Goal: Book appointment/travel/reservation

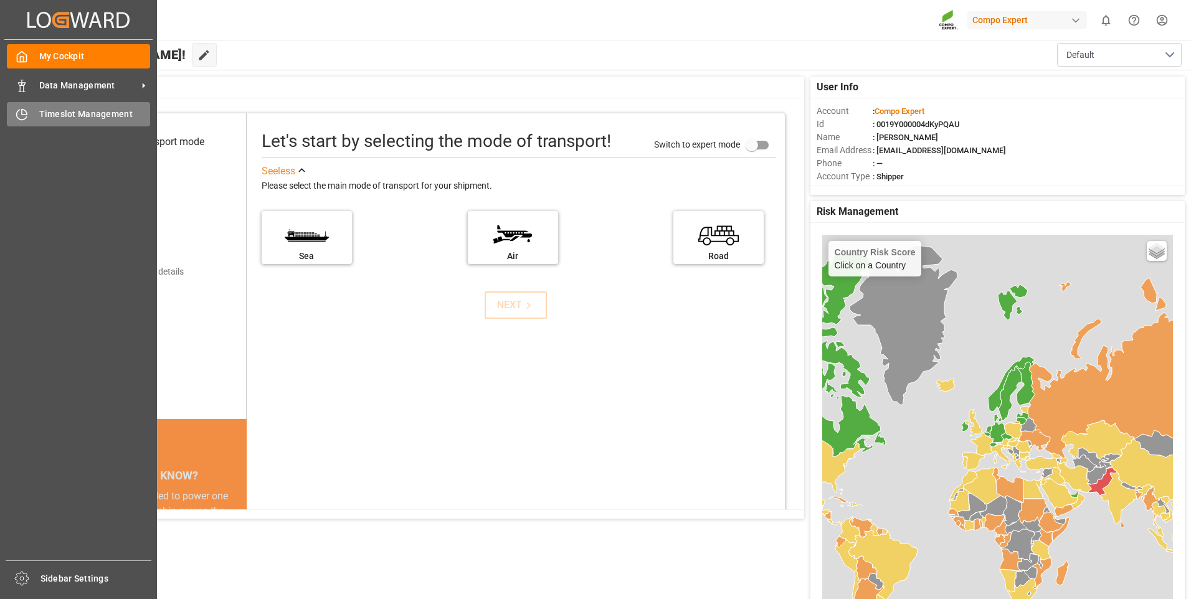
click at [19, 113] on icon at bounding box center [22, 114] width 12 height 12
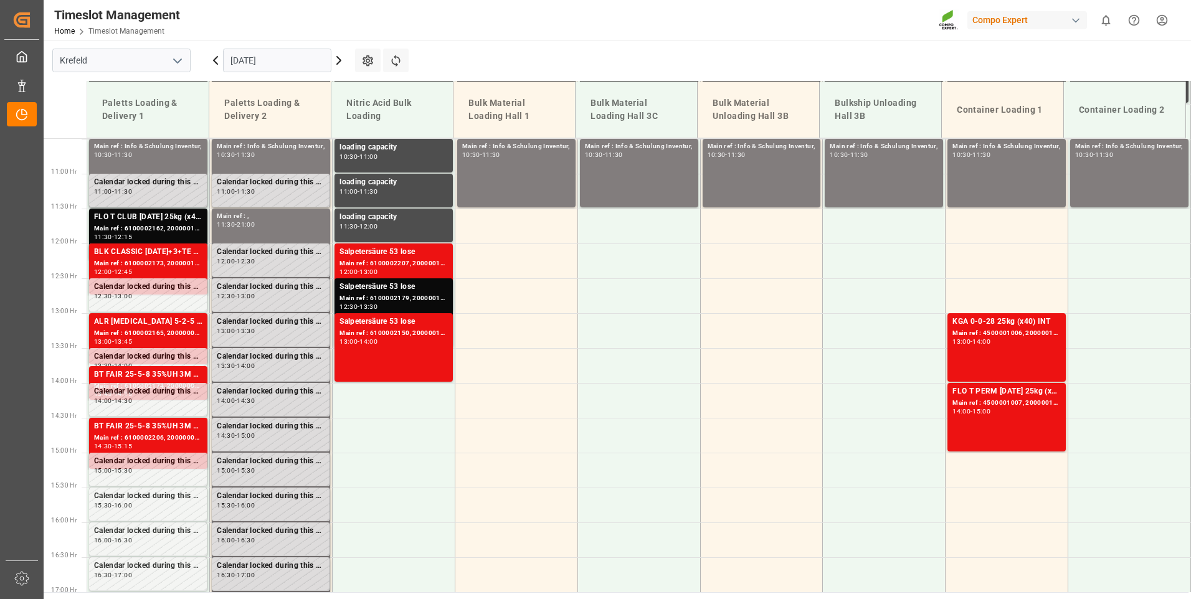
scroll to position [735, 0]
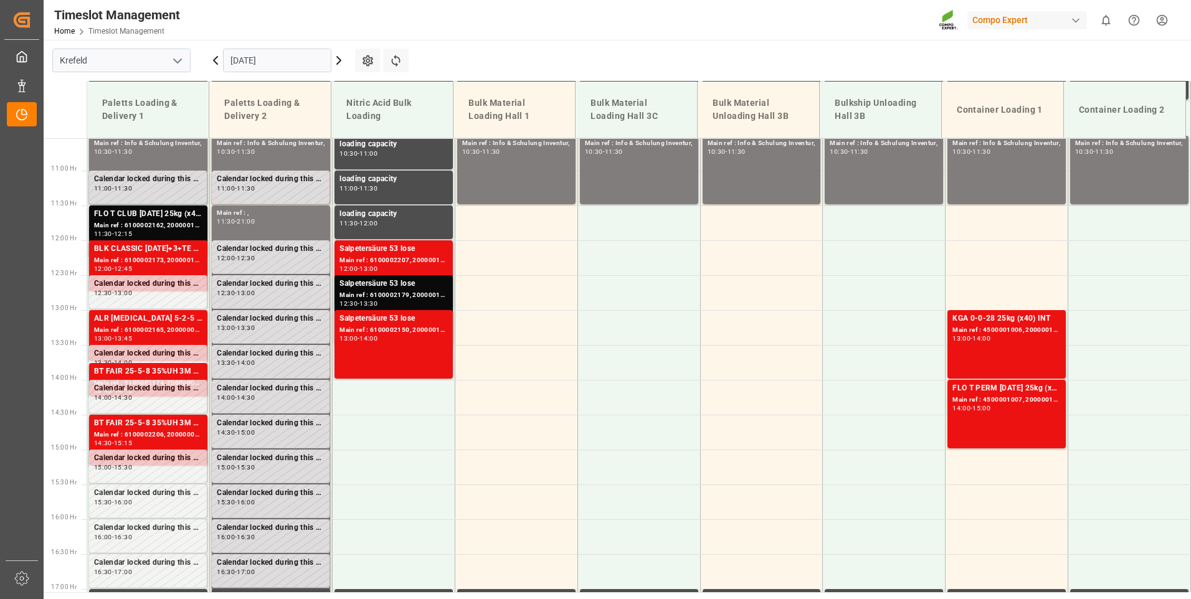
click at [338, 66] on icon at bounding box center [338, 60] width 15 height 15
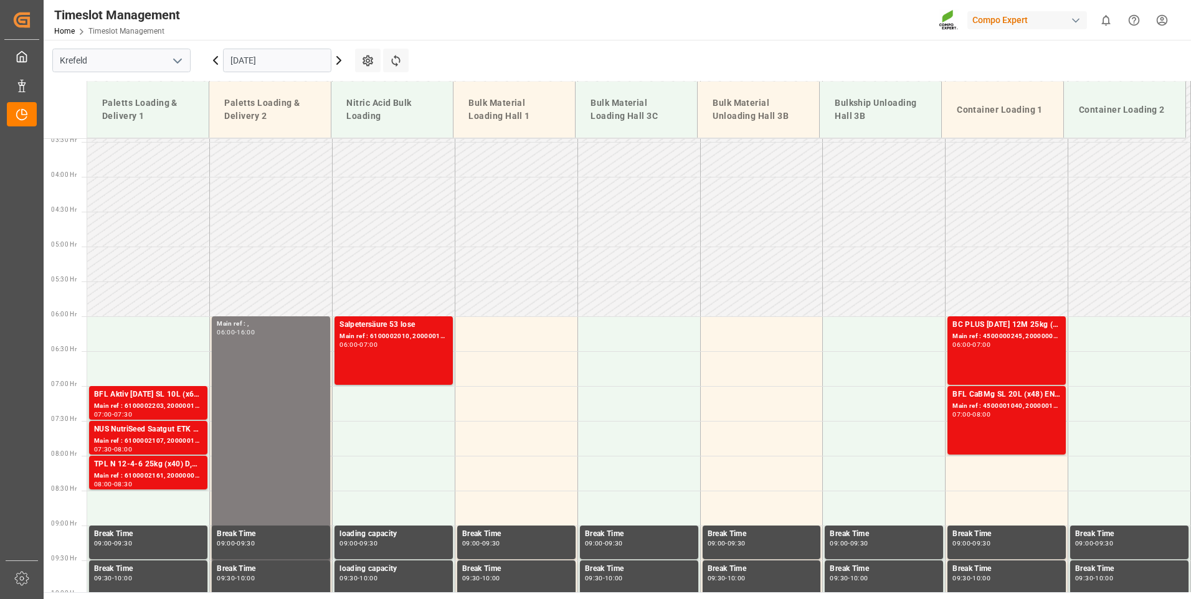
scroll to position [237, 0]
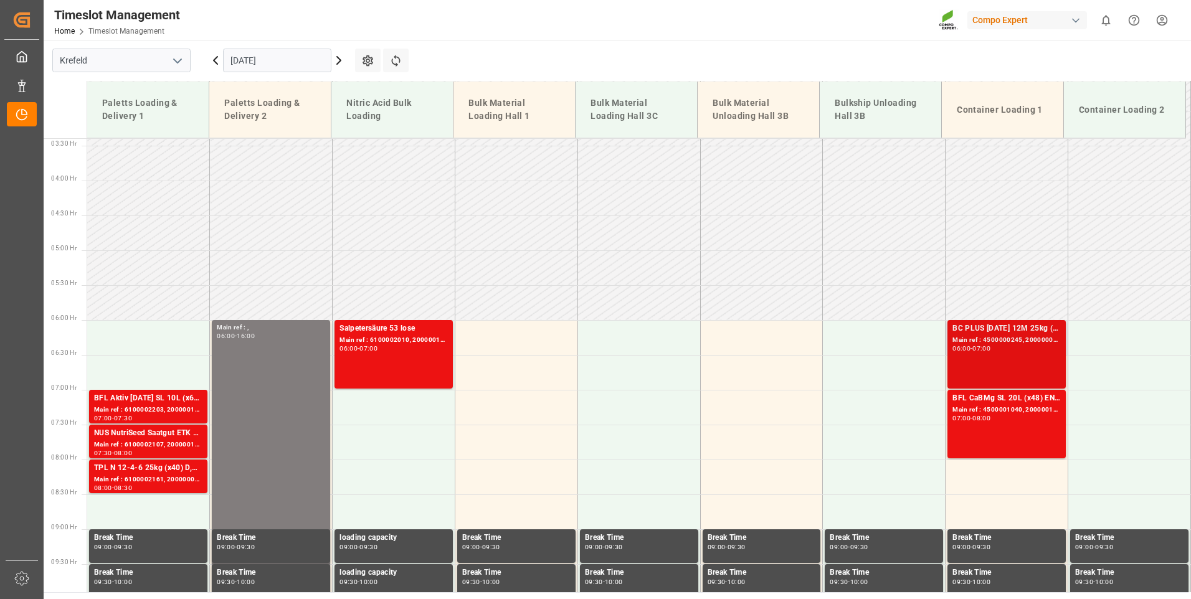
click at [986, 359] on div "BC PLUS [DATE] 12M 25kg (x42) INTBC PLUS [DATE] 6M 1050kg UN CAN BB;BC PLUS [DA…" at bounding box center [1007, 355] width 108 height 64
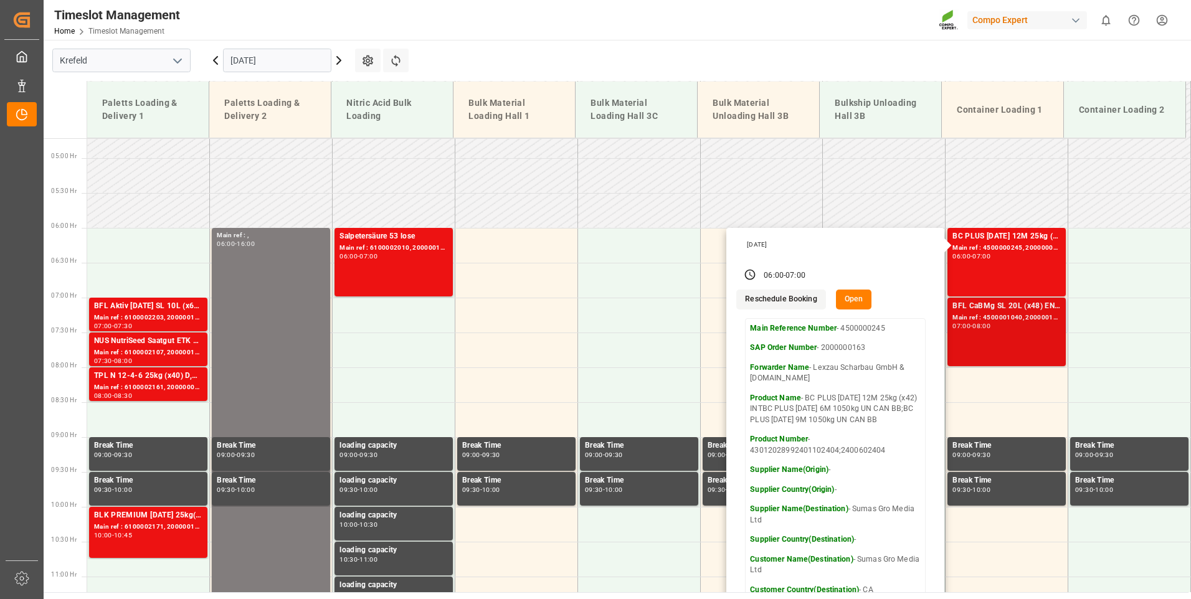
scroll to position [361, 0]
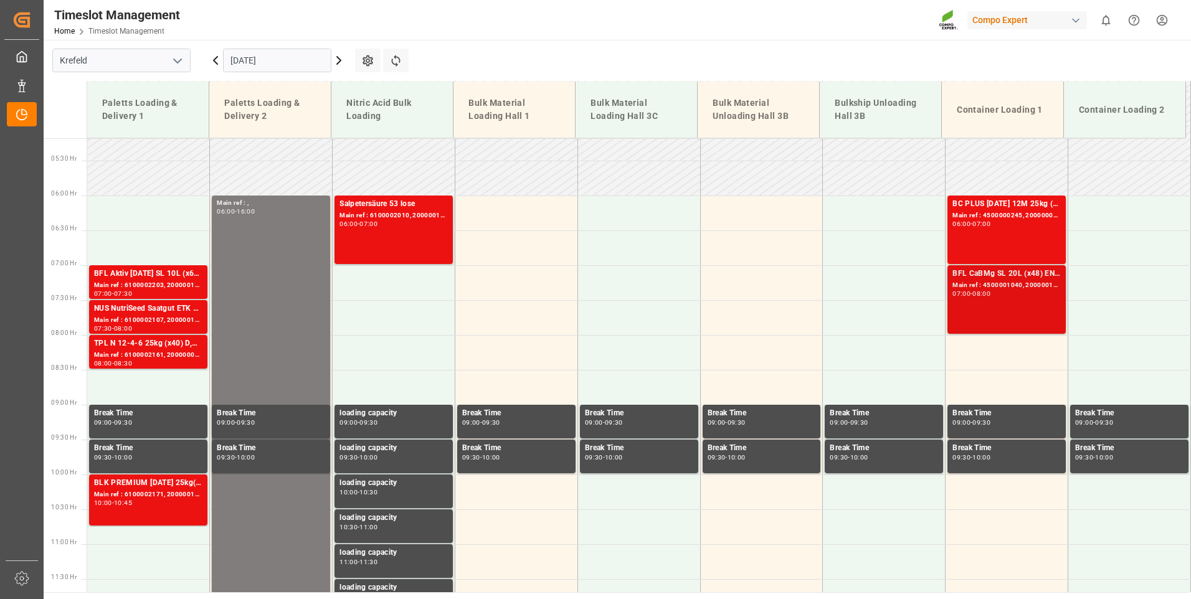
click at [1004, 327] on div "BFL CaBMg SL 20L (x48) EN,IN MTO Main ref : 4500001040, 2000001057 07:00 - 08:00" at bounding box center [1007, 300] width 108 height 64
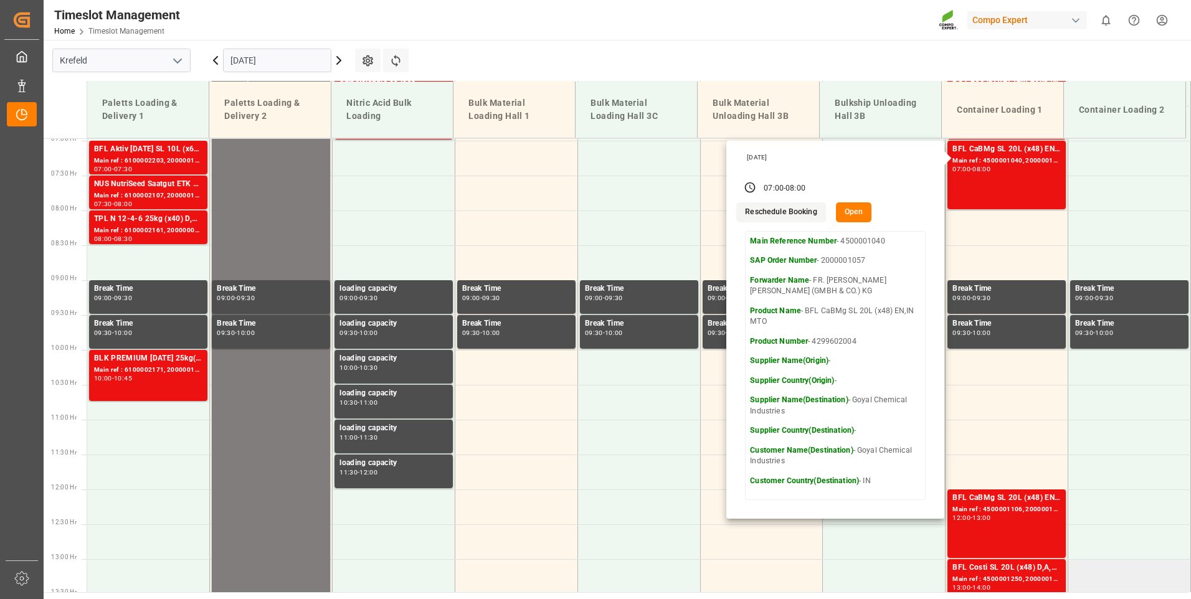
scroll to position [548, 0]
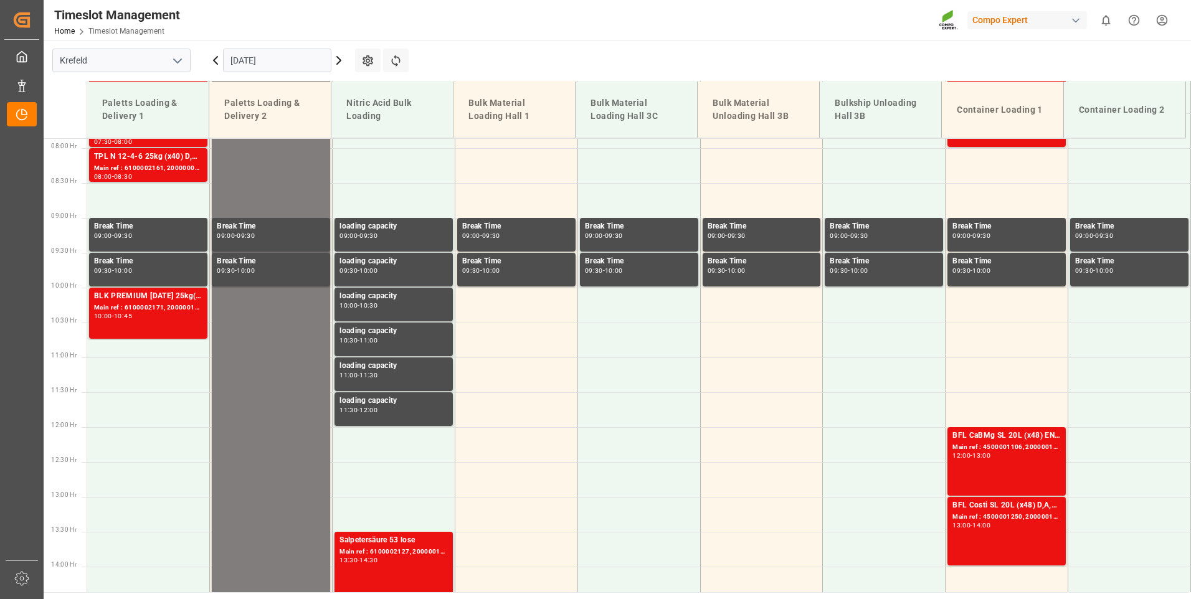
click at [1026, 474] on div "BFL CaBMg SL 20L (x48) EN,IN MTO Main ref : 4500001106, 2000001155 12:00 - 13:00" at bounding box center [1007, 462] width 108 height 64
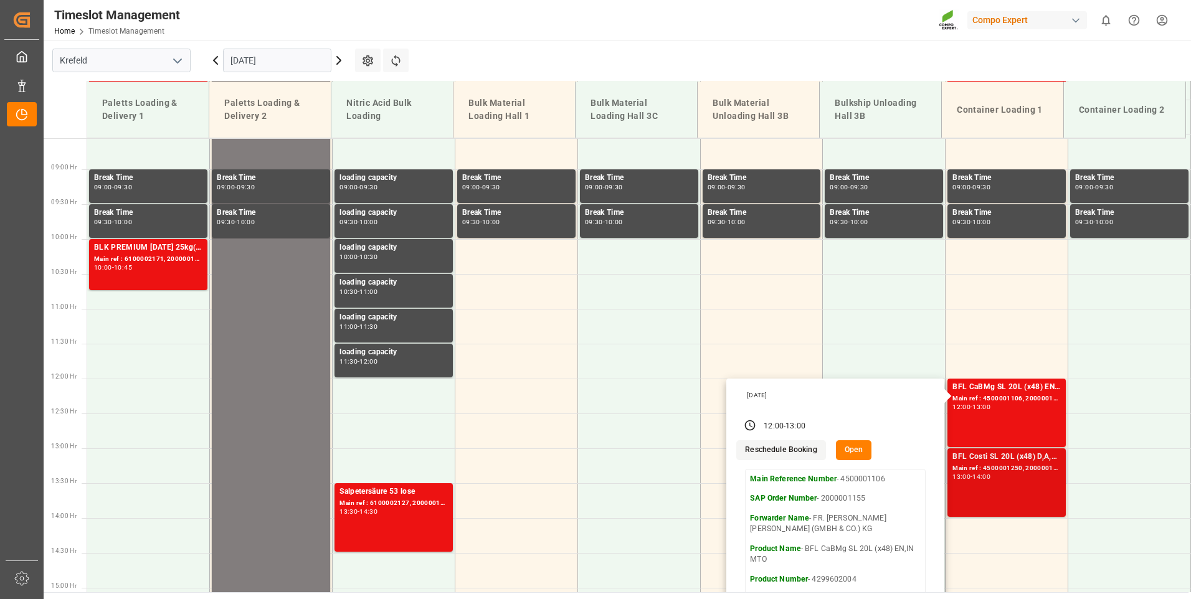
scroll to position [735, 0]
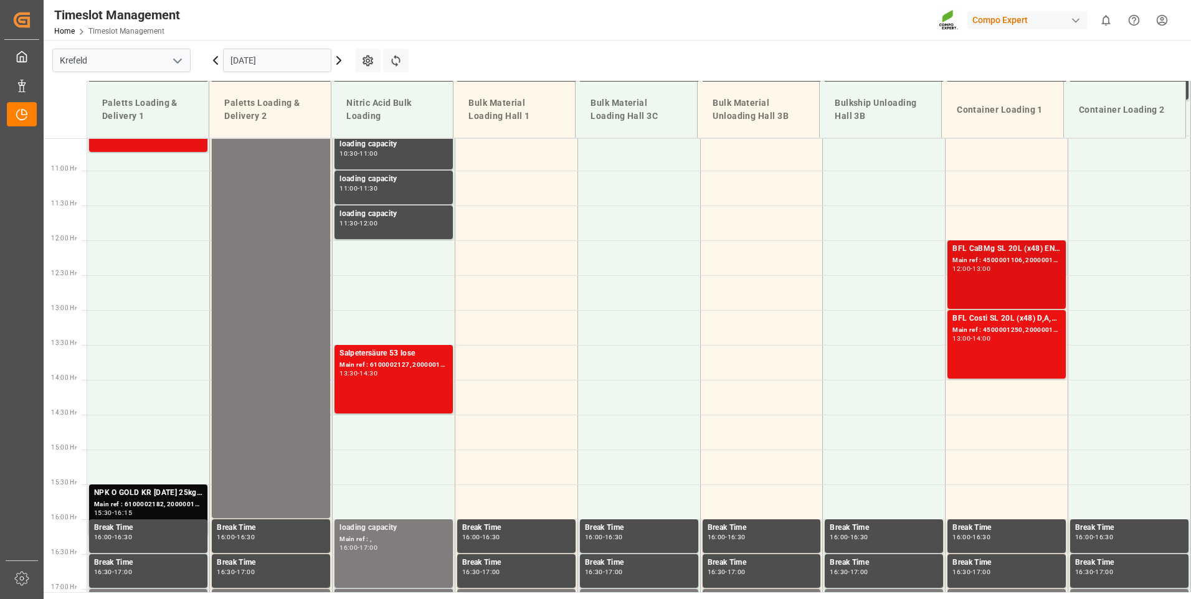
click at [1000, 294] on div "BFL CaBMg SL 20L (x48) EN,IN MTO Main ref : 4500001106, 2000001155 12:00 - 13:00" at bounding box center [1007, 275] width 108 height 64
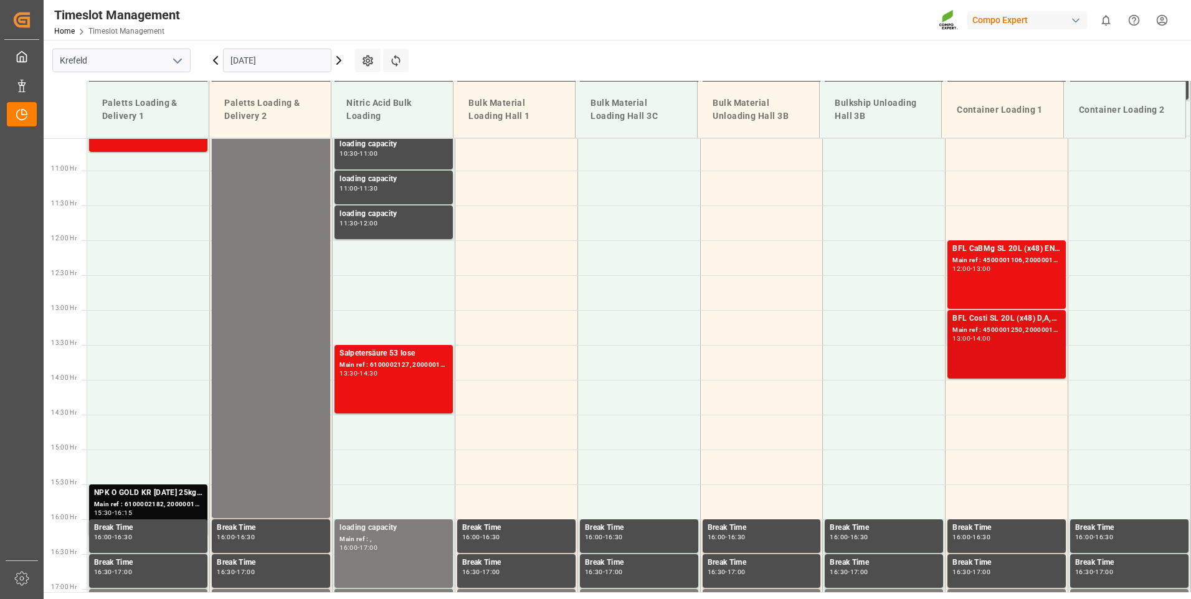
click at [998, 336] on div "13:00 - 14:00" at bounding box center [1007, 339] width 108 height 7
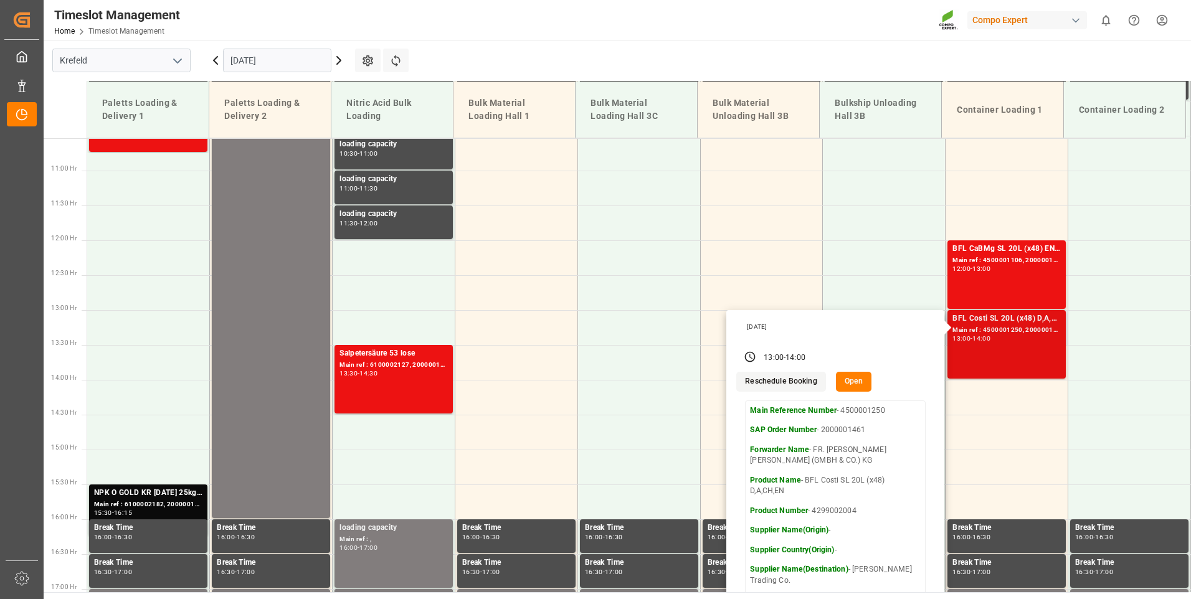
scroll to position [798, 0]
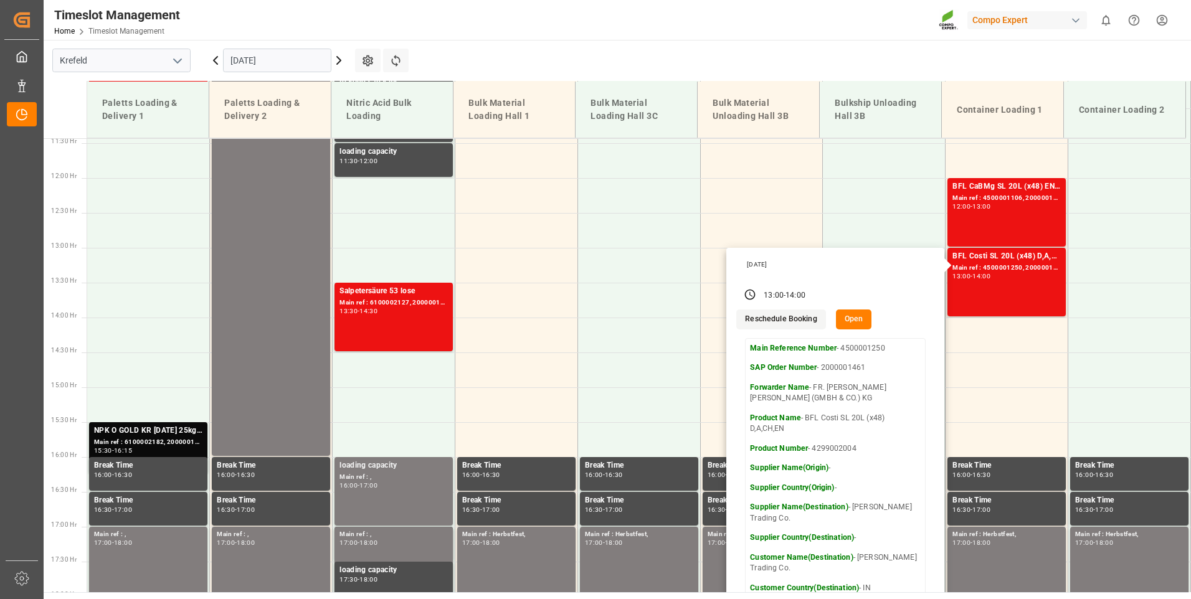
click at [336, 59] on icon at bounding box center [338, 60] width 15 height 15
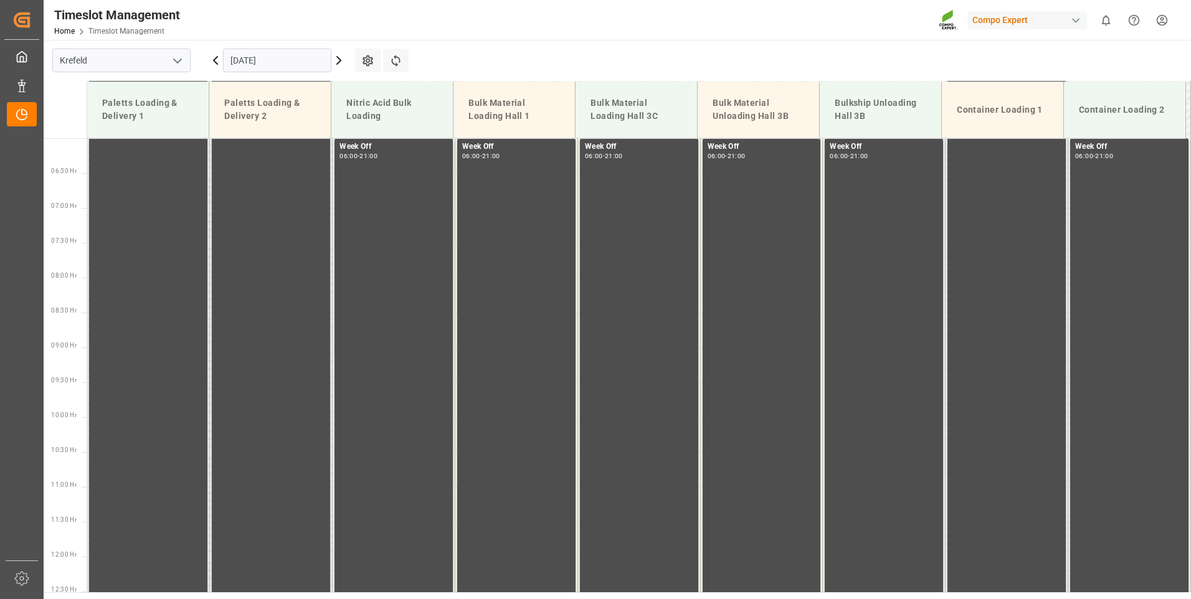
scroll to position [424, 0]
click at [338, 61] on icon at bounding box center [338, 60] width 15 height 15
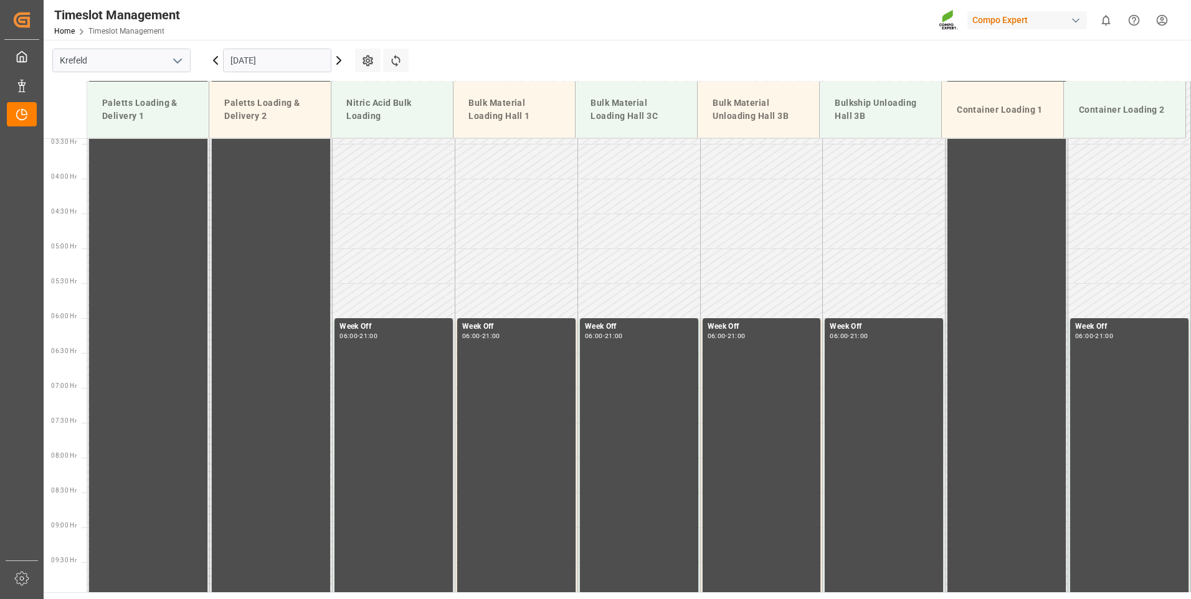
scroll to position [0, 0]
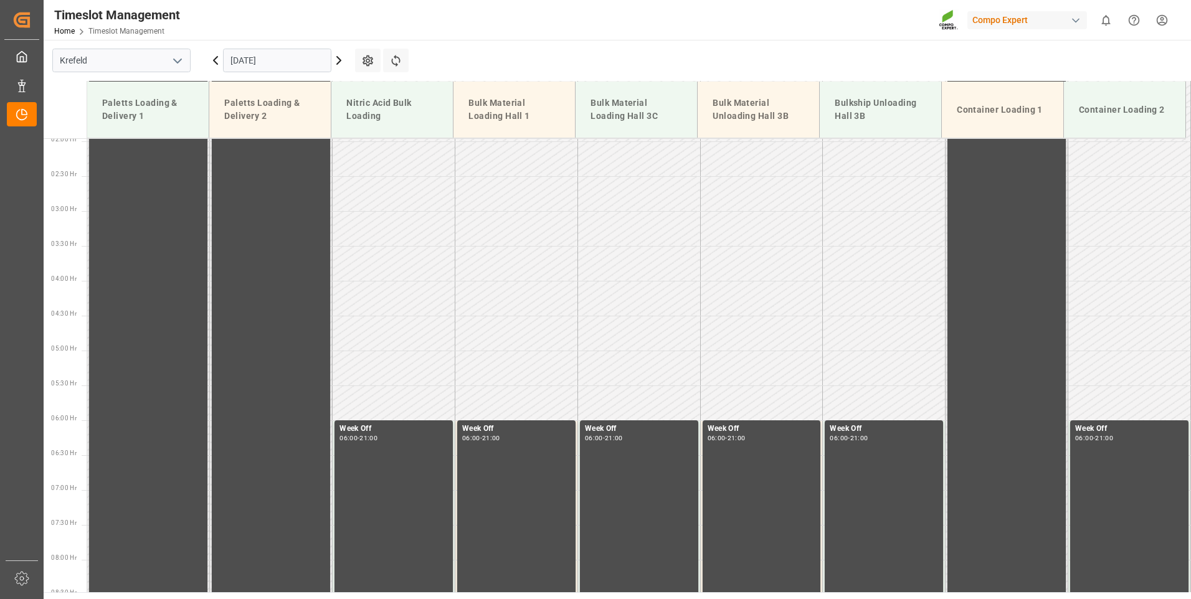
click at [338, 62] on icon at bounding box center [338, 60] width 15 height 15
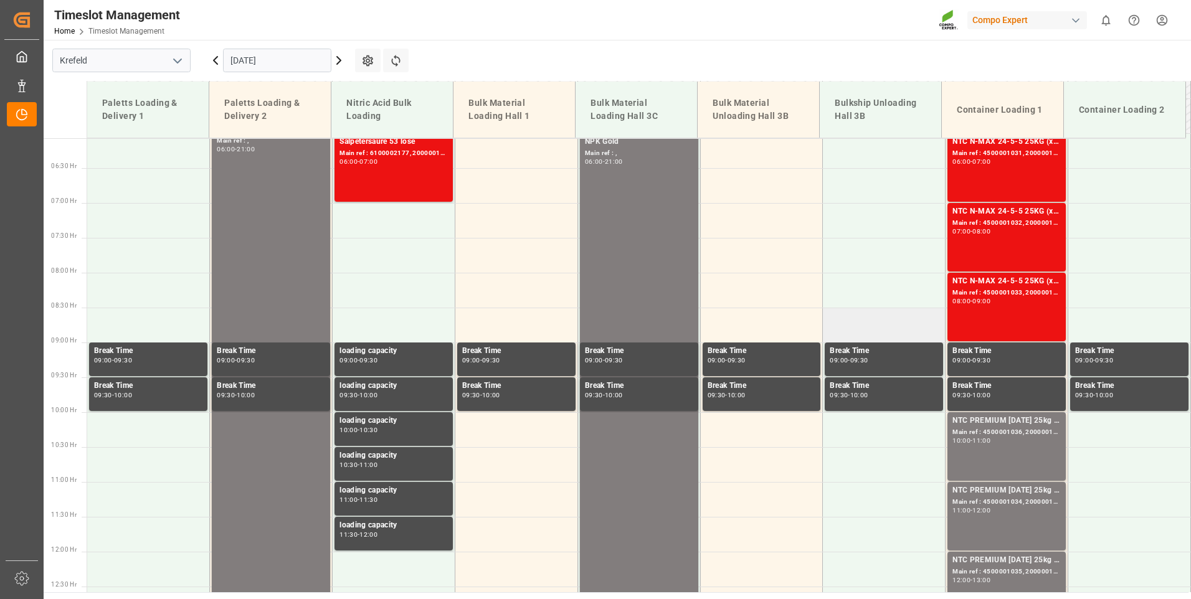
scroll to position [361, 0]
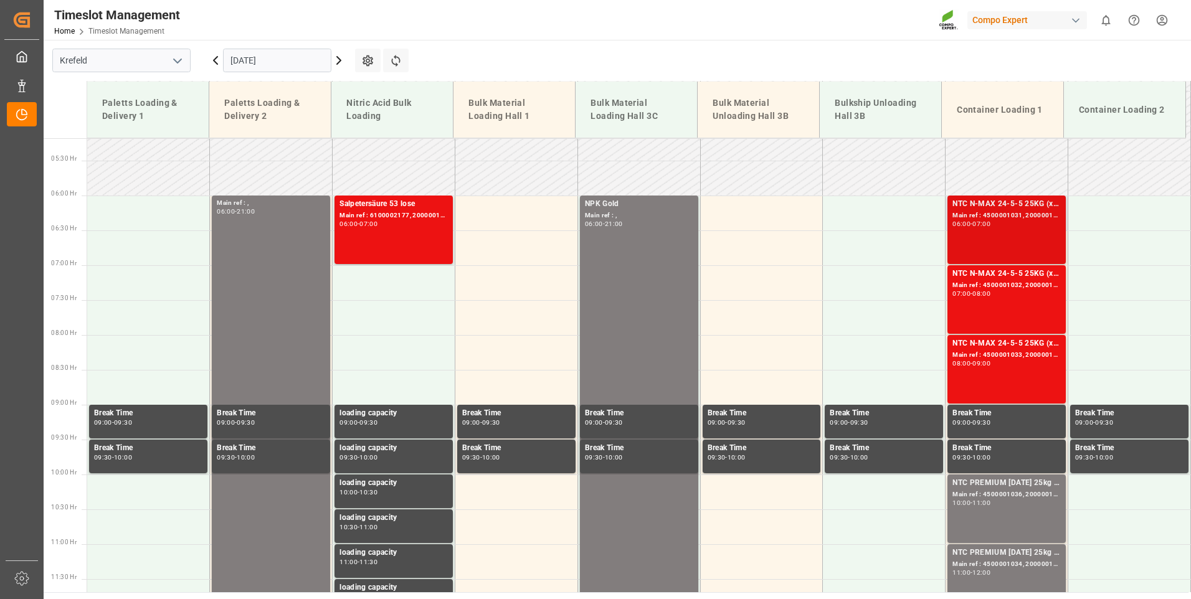
click at [979, 252] on div "NTC N-MAX 24-5-5 25KG (x42) INT Main ref : 4500001031, 2000001011 06:00 - 07:00" at bounding box center [1007, 230] width 108 height 64
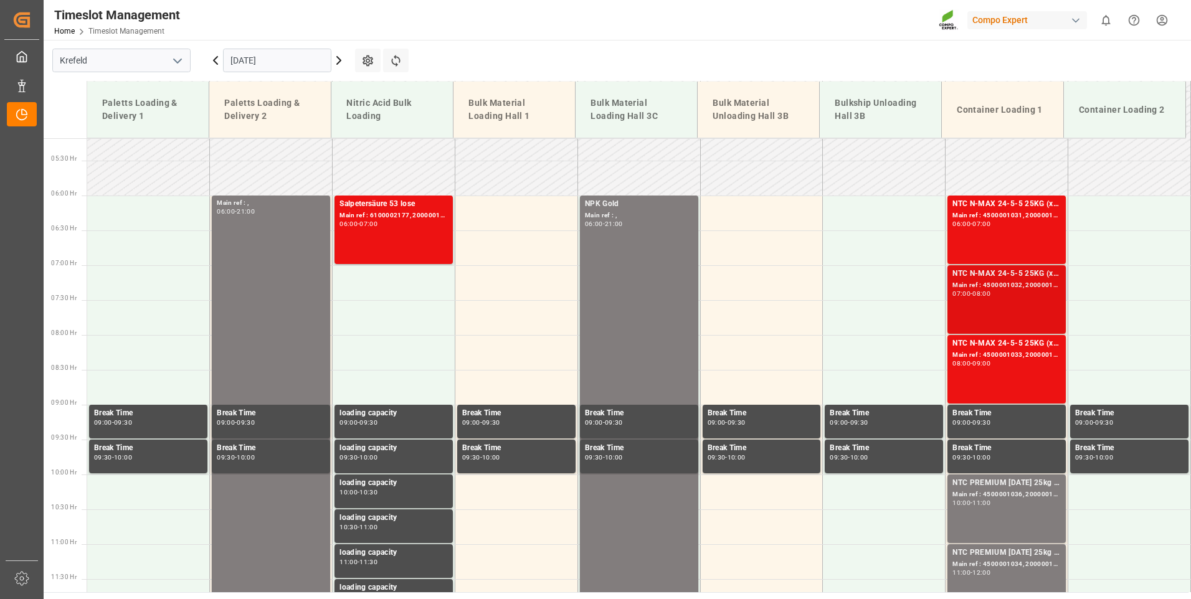
click at [970, 287] on div "Main ref : 4500001032, 2000001011" at bounding box center [1007, 285] width 108 height 11
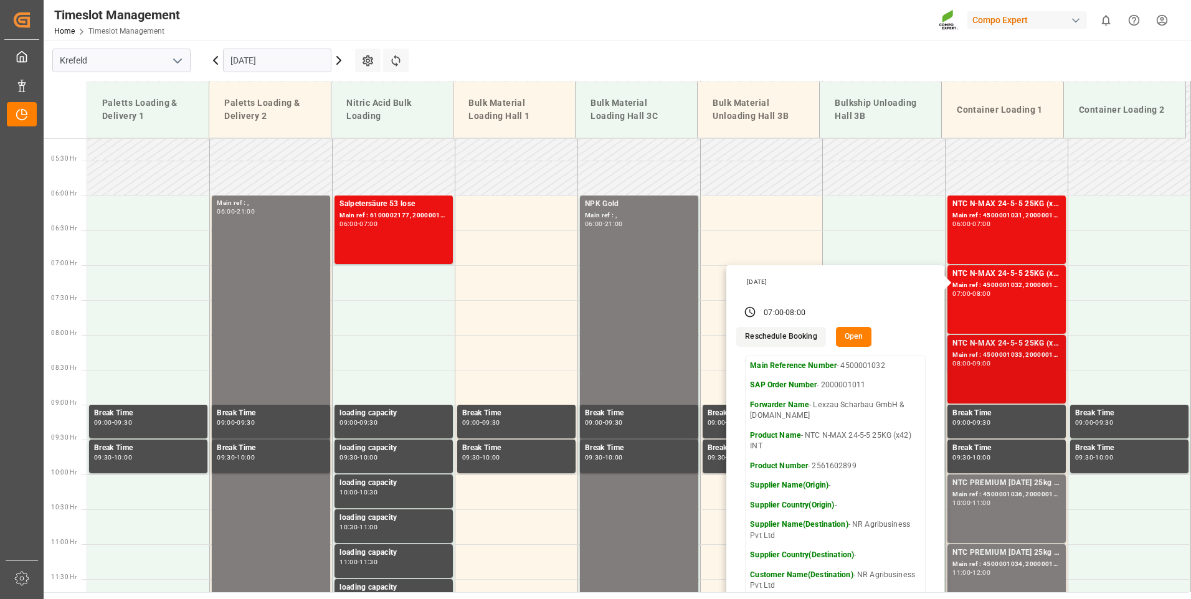
scroll to position [424, 0]
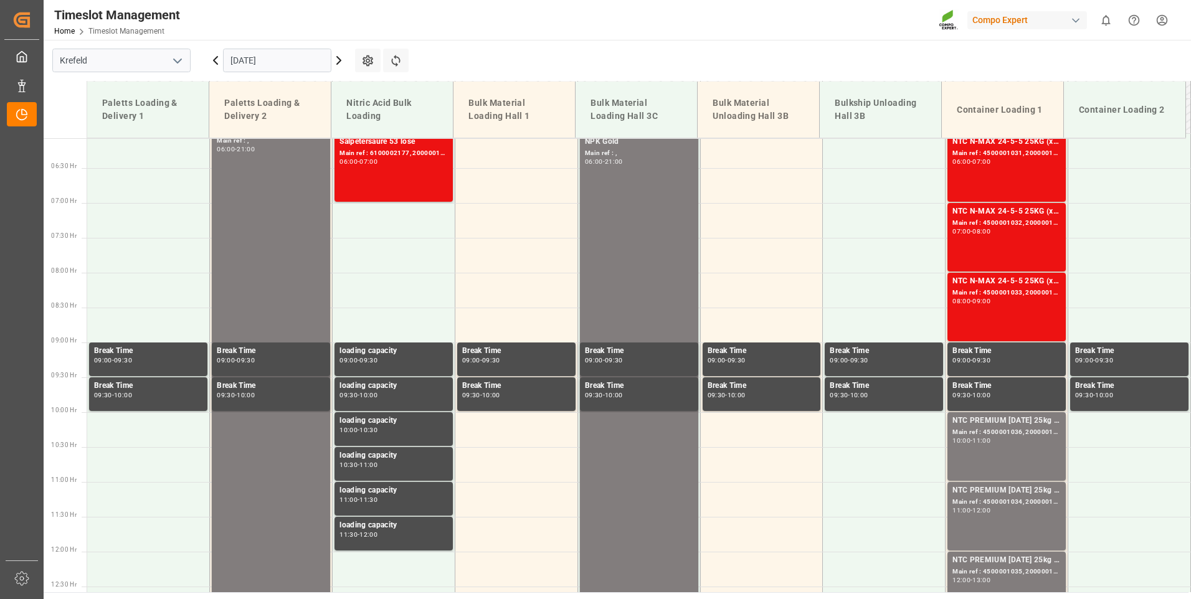
click at [967, 315] on div "NTC N-MAX 24-5-5 25KG (x42) INT Main ref : 4500001033, 2000001011 08:00 - 09:00" at bounding box center [1007, 307] width 108 height 64
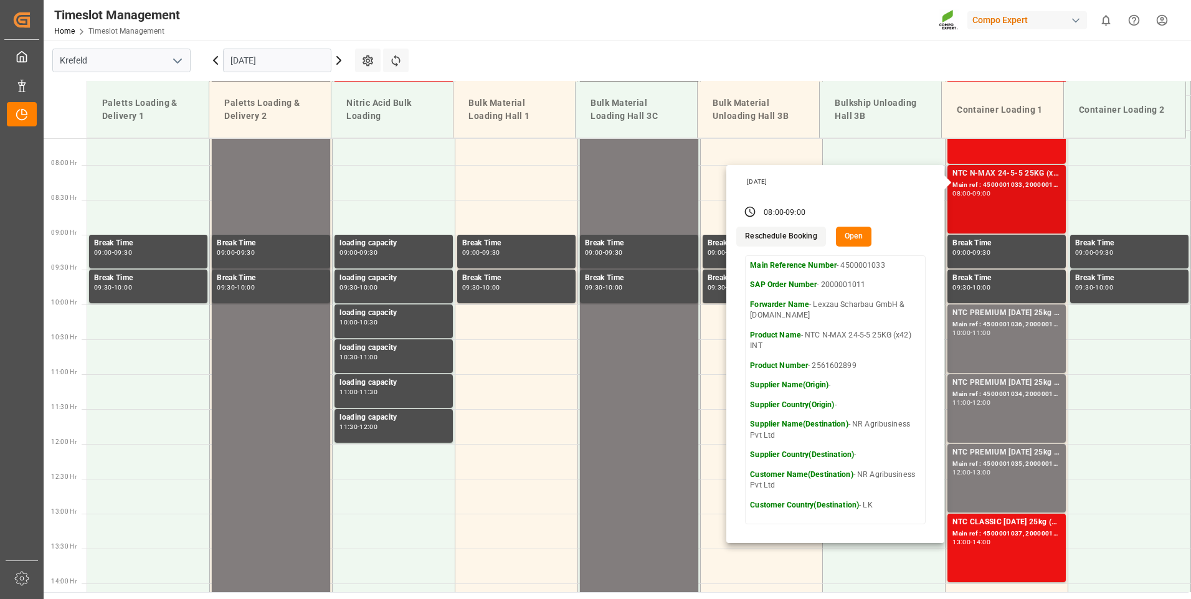
scroll to position [548, 0]
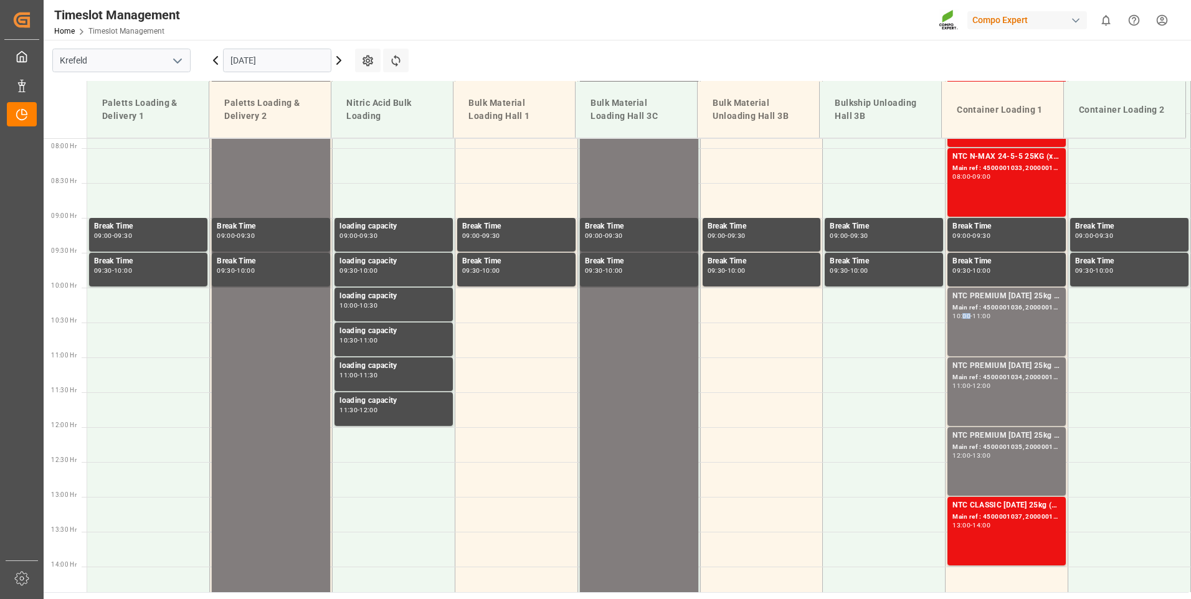
click at [962, 318] on div "10:00" at bounding box center [962, 316] width 18 height 6
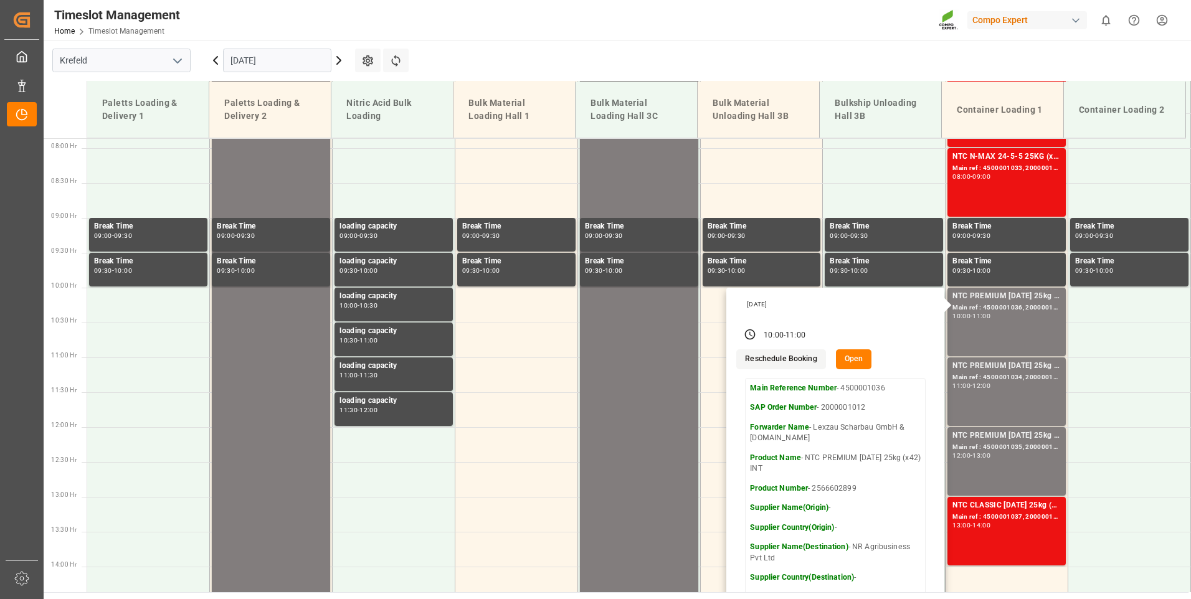
scroll to position [611, 0]
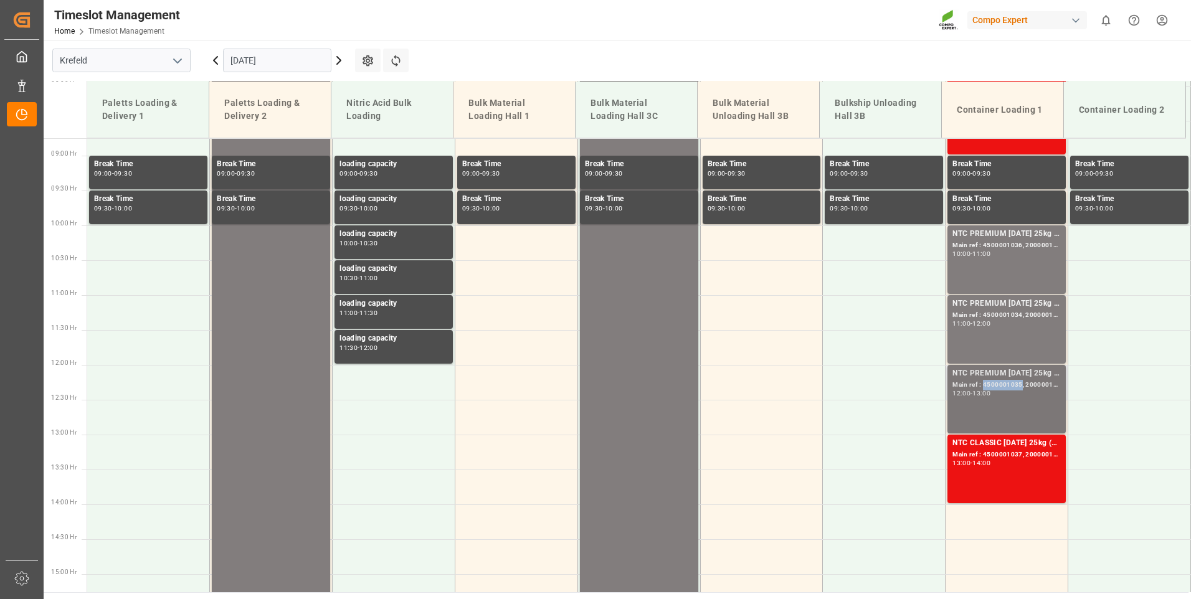
click at [988, 381] on div "Main ref : 4500001035, 2000001012" at bounding box center [1007, 385] width 108 height 11
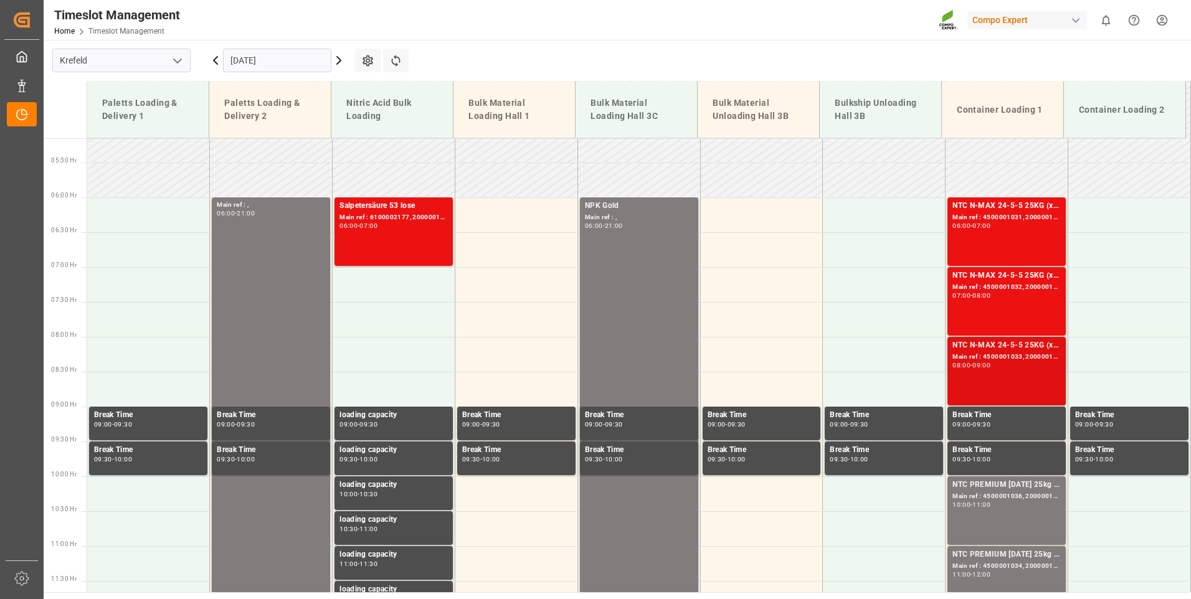
scroll to position [299, 0]
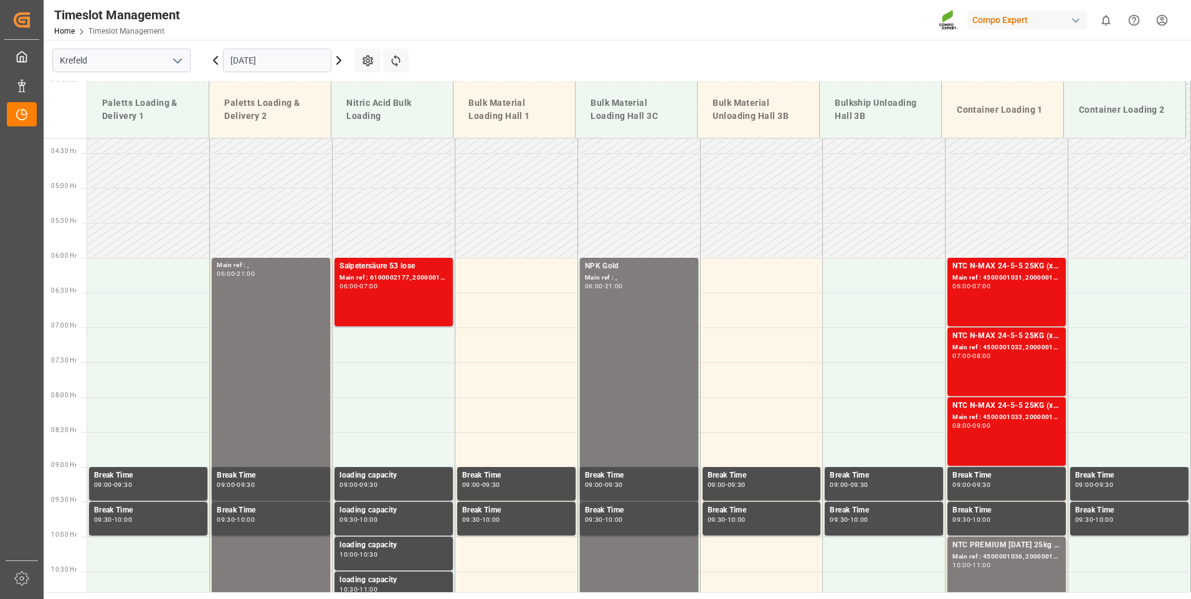
click at [996, 309] on div "NTC N-MAX 24-5-5 25KG (x42) INT Main ref : 4500001031, 2000001011 06:00 - 07:00" at bounding box center [1007, 292] width 108 height 64
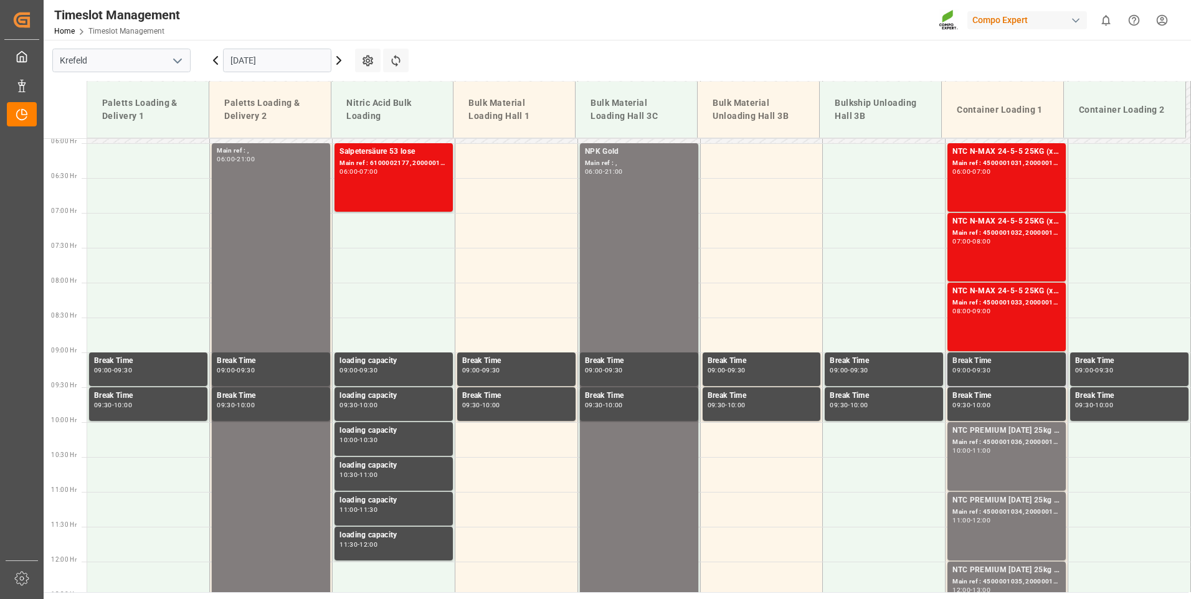
scroll to position [486, 0]
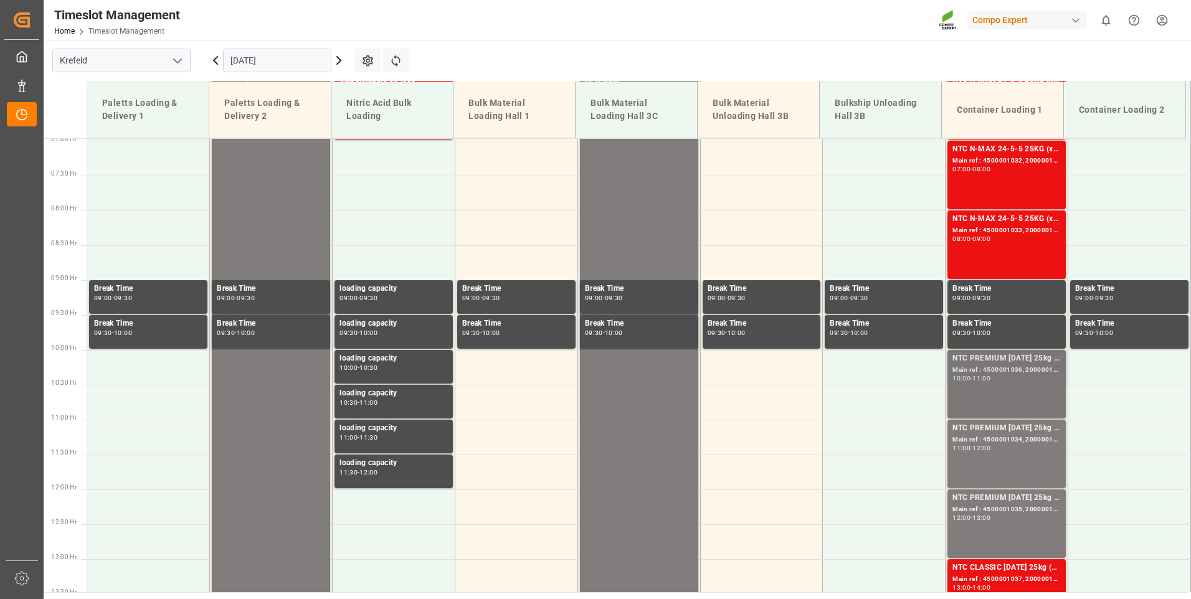
click at [1012, 376] on div "10:00 - 11:00" at bounding box center [1007, 379] width 108 height 7
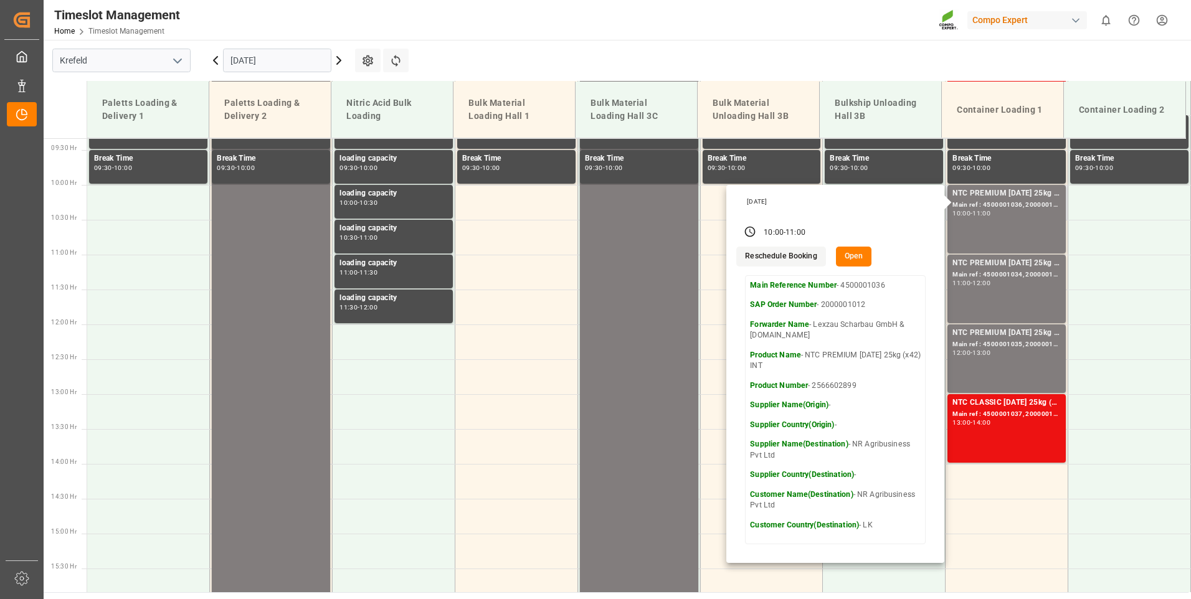
scroll to position [673, 0]
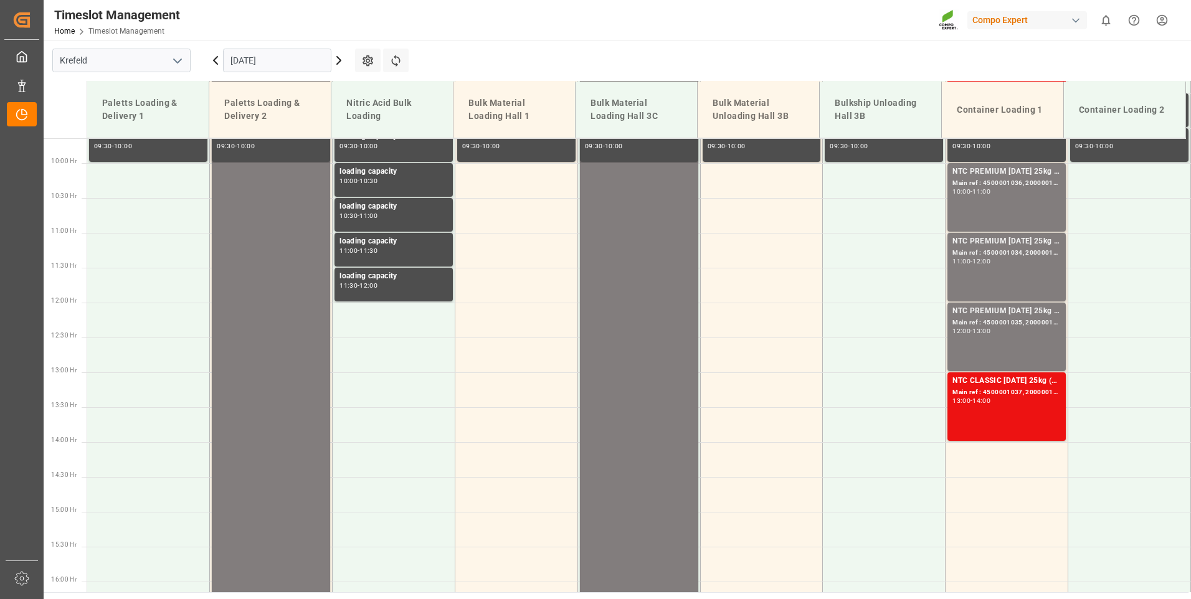
click at [1003, 409] on div "NTC CLASSIC [DATE] 25kg (x42) INT Main ref : 4500001037, 2000001013 13:00 - 14:…" at bounding box center [1007, 407] width 108 height 64
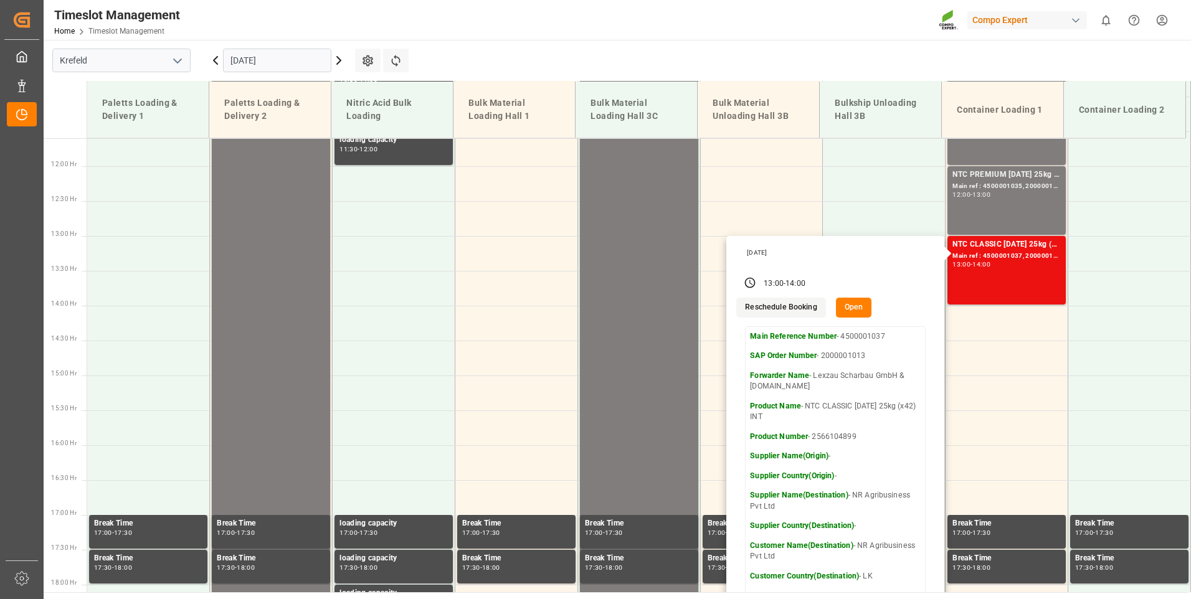
scroll to position [860, 0]
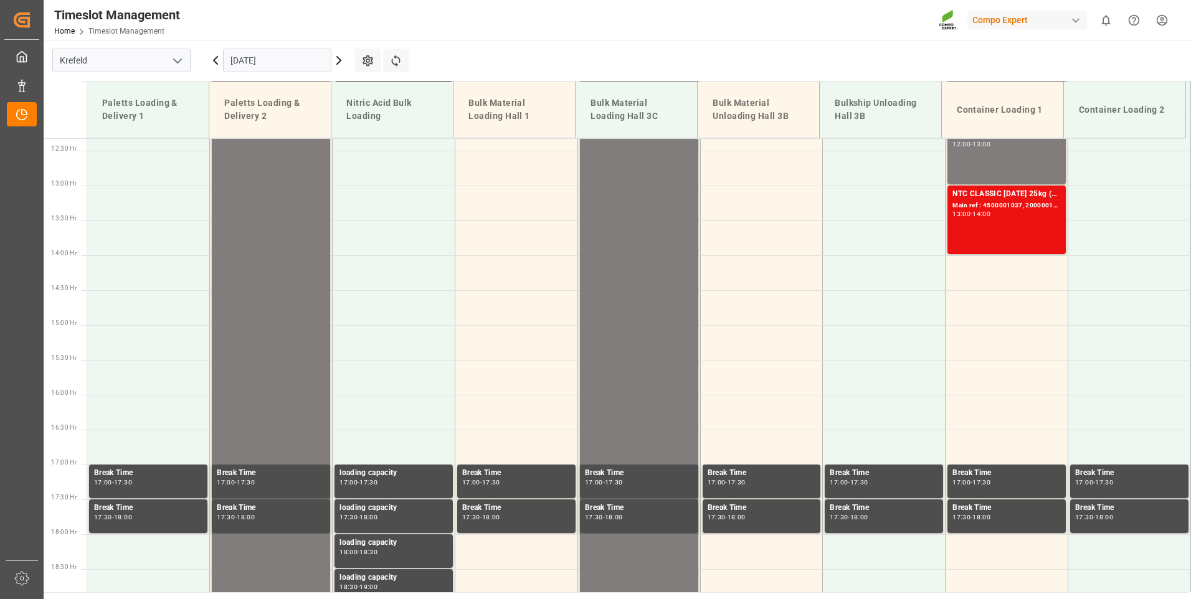
click at [336, 55] on icon at bounding box center [338, 60] width 15 height 15
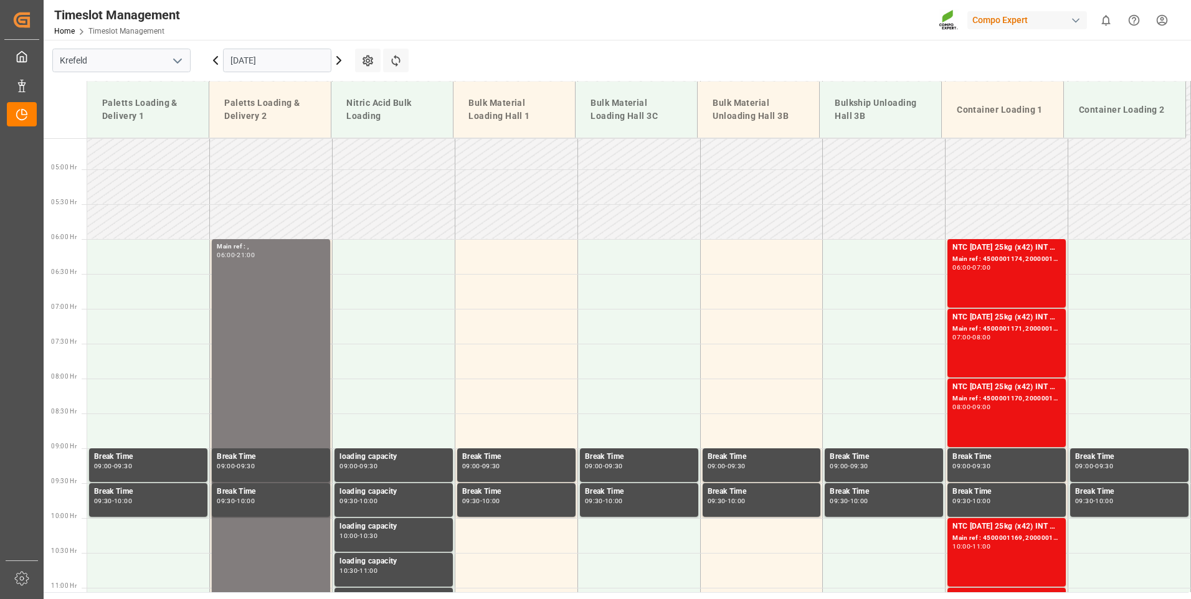
scroll to position [299, 0]
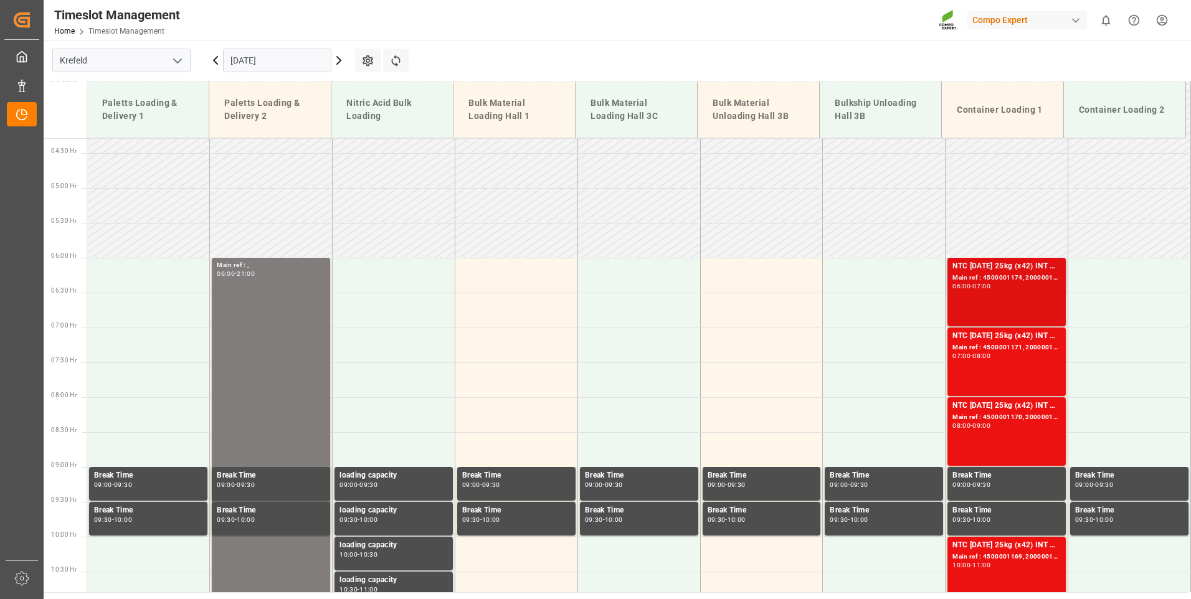
click at [999, 285] on div "06:00 - 07:00" at bounding box center [1007, 287] width 108 height 7
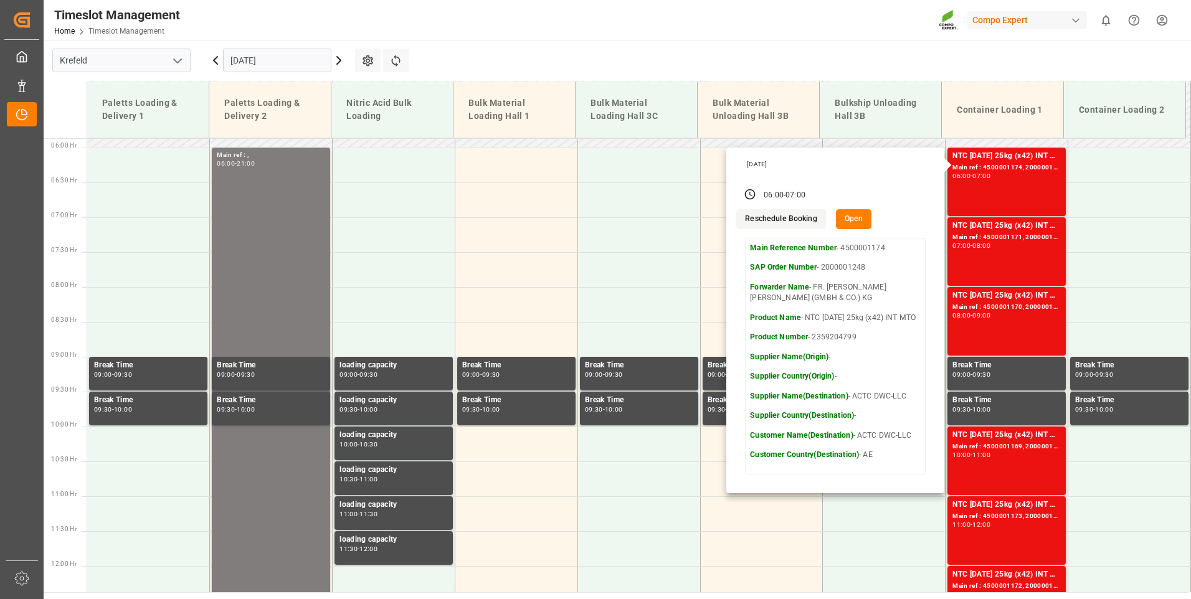
scroll to position [361, 0]
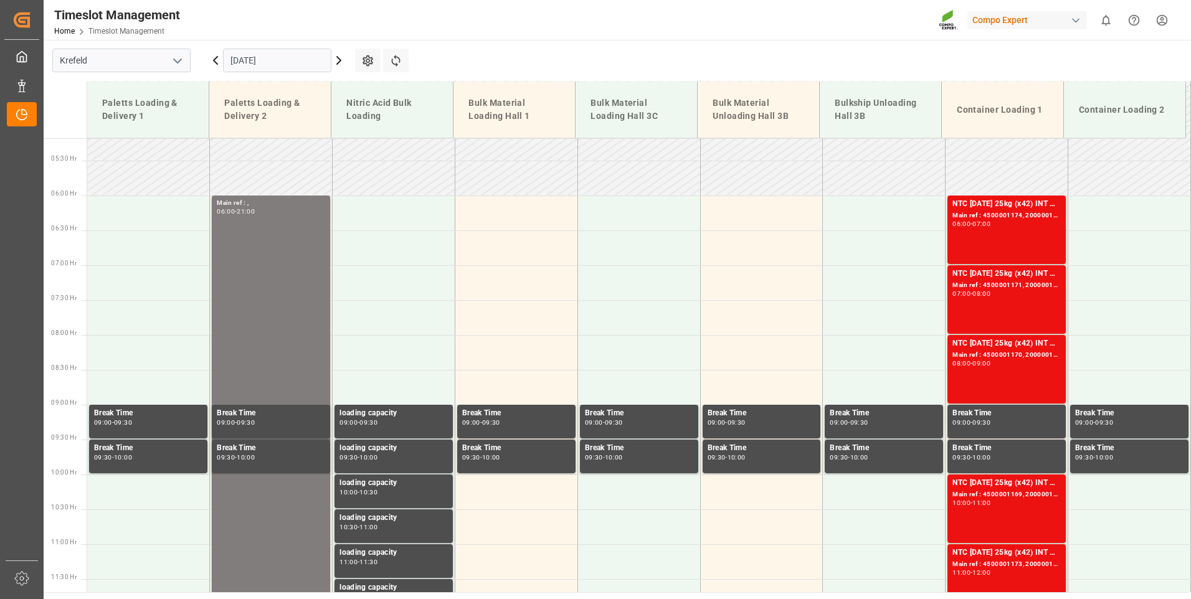
click at [975, 288] on div "Main ref : 4500001171, 2000001248" at bounding box center [1007, 285] width 108 height 11
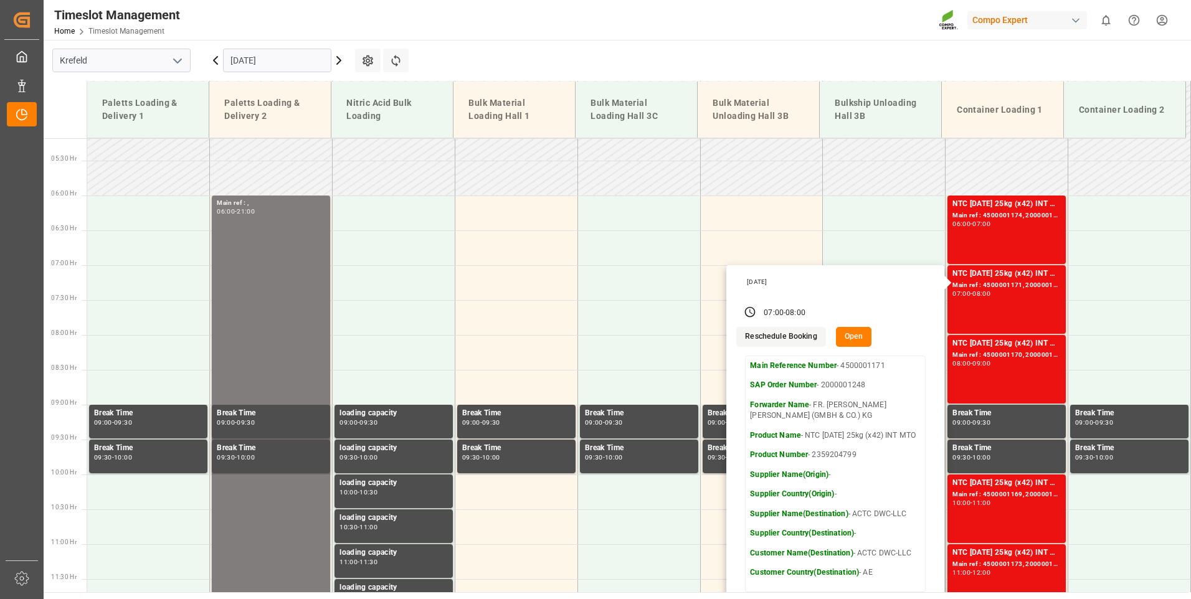
scroll to position [424, 0]
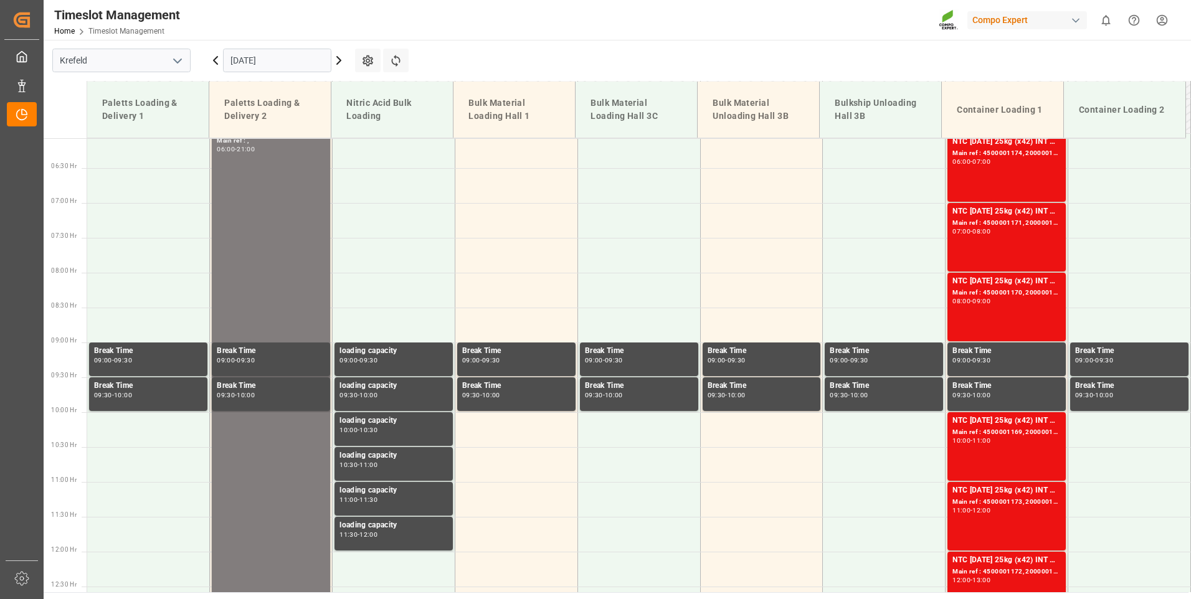
click at [999, 303] on div "08:00 - 09:00" at bounding box center [1007, 301] width 108 height 7
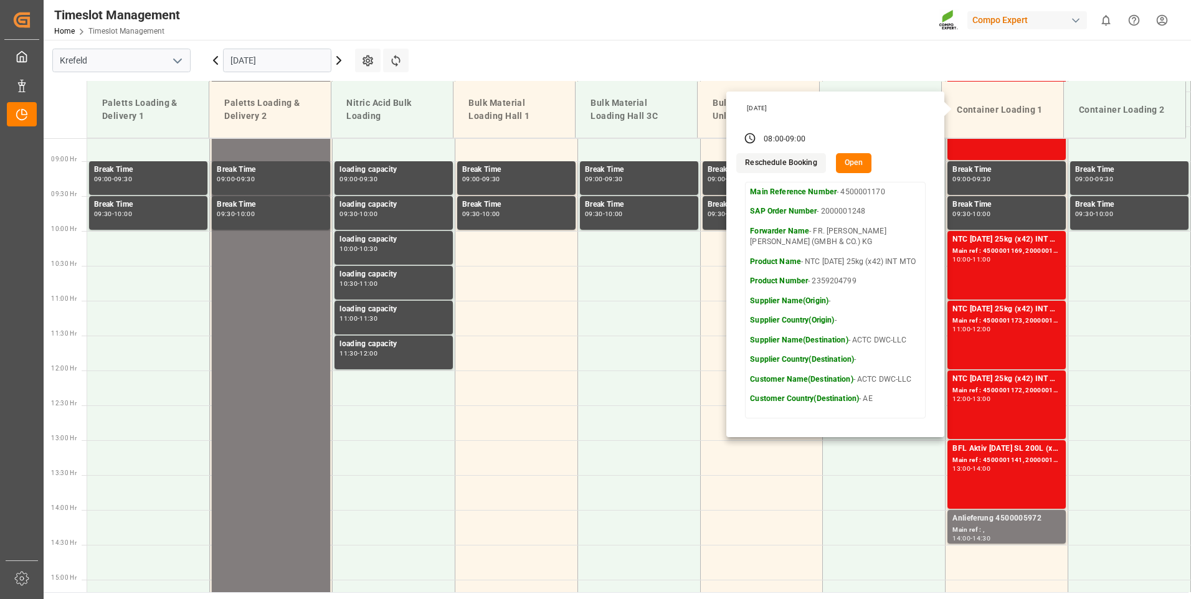
scroll to position [611, 0]
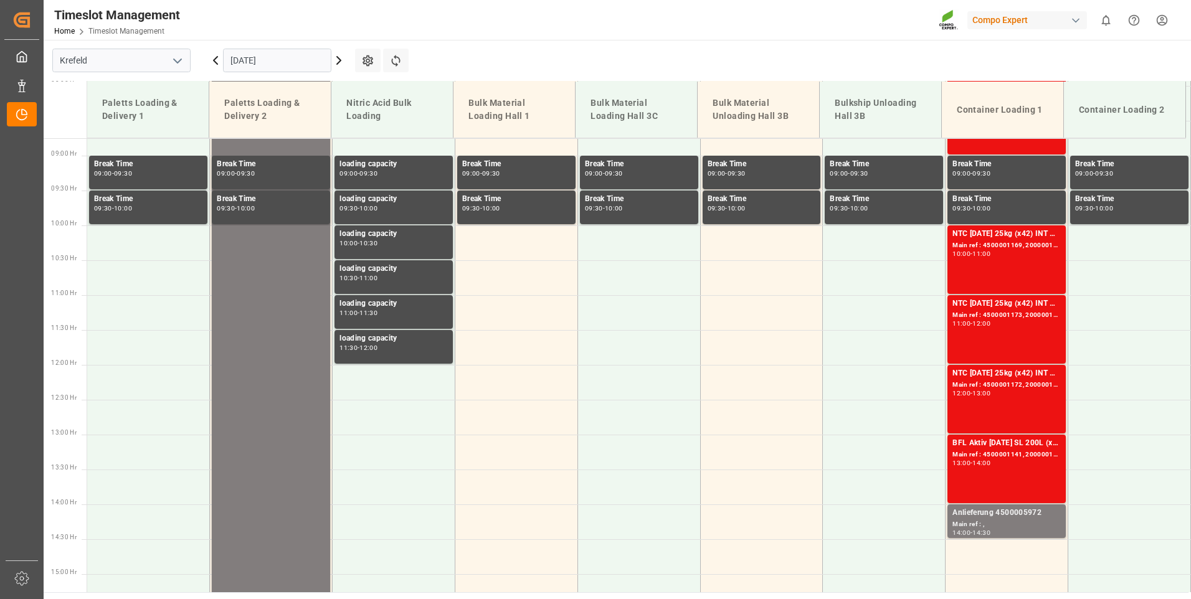
click at [989, 265] on div "NTC [DATE] 25kg (x42) INT MTO Main ref : 4500001169, 2000001248 10:00 - 11:00" at bounding box center [1007, 260] width 108 height 64
click at [980, 327] on div "11:00 - 12:00" at bounding box center [1007, 324] width 108 height 7
click at [989, 383] on div "Main ref : 4500001172, 2000001248" at bounding box center [1007, 385] width 108 height 11
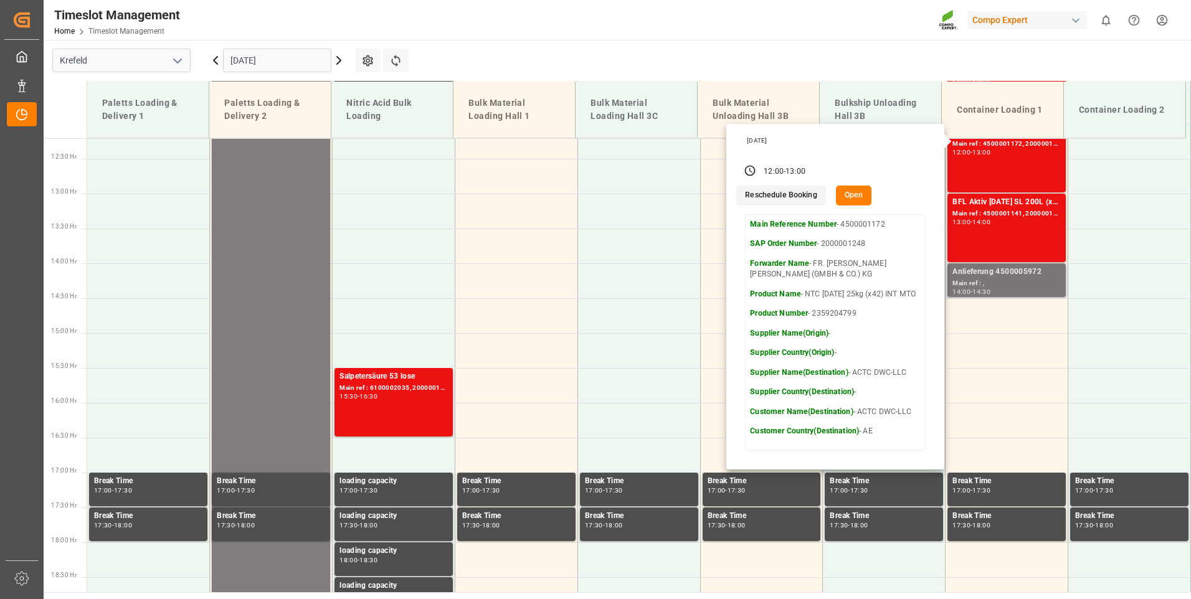
scroll to position [860, 0]
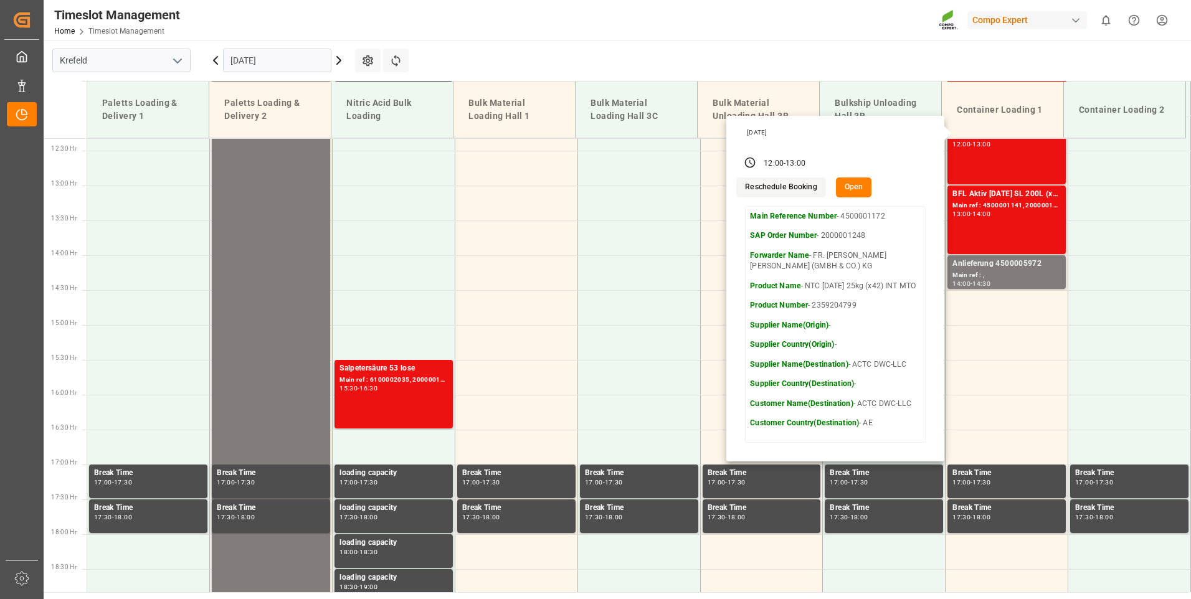
click at [340, 62] on icon at bounding box center [338, 60] width 15 height 15
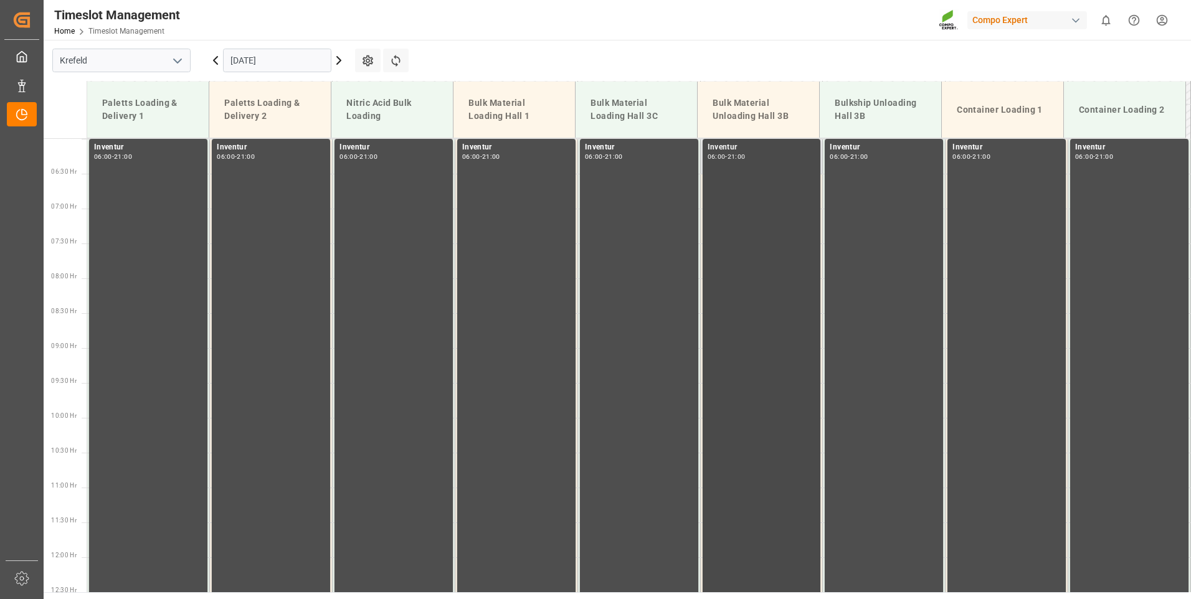
scroll to position [486, 0]
click at [339, 59] on icon at bounding box center [339, 60] width 4 height 7
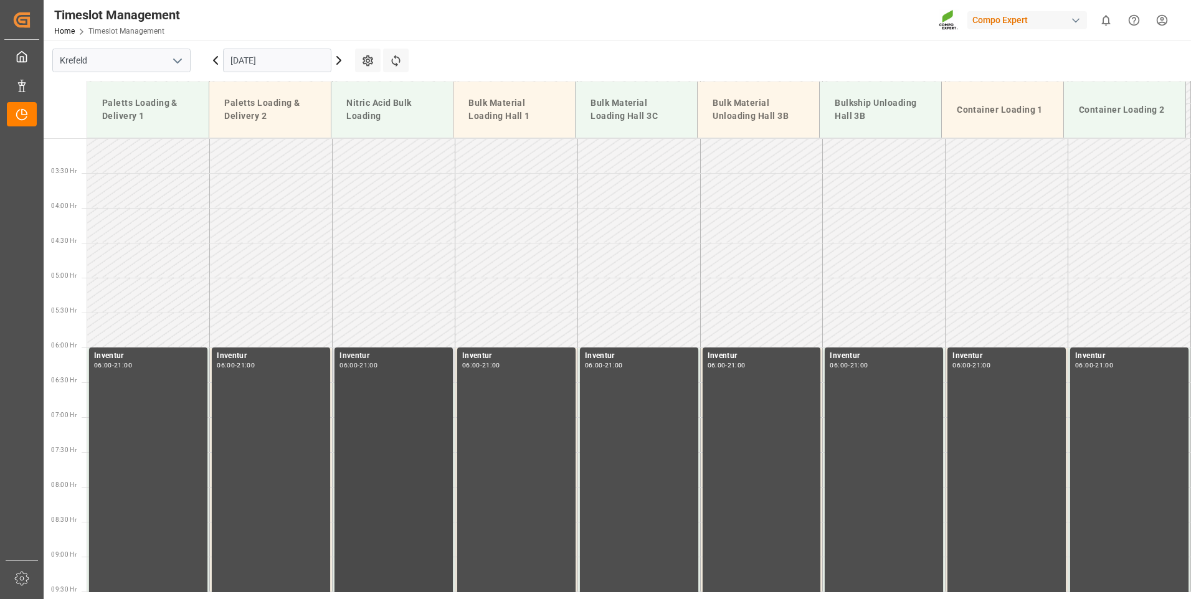
scroll to position [174, 0]
